Goal: Navigation & Orientation: Go to known website

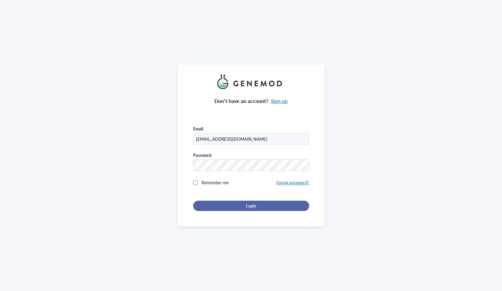
click at [280, 204] on div "Login" at bounding box center [252, 206] width 96 height 6
